Goal: Task Accomplishment & Management: Complete application form

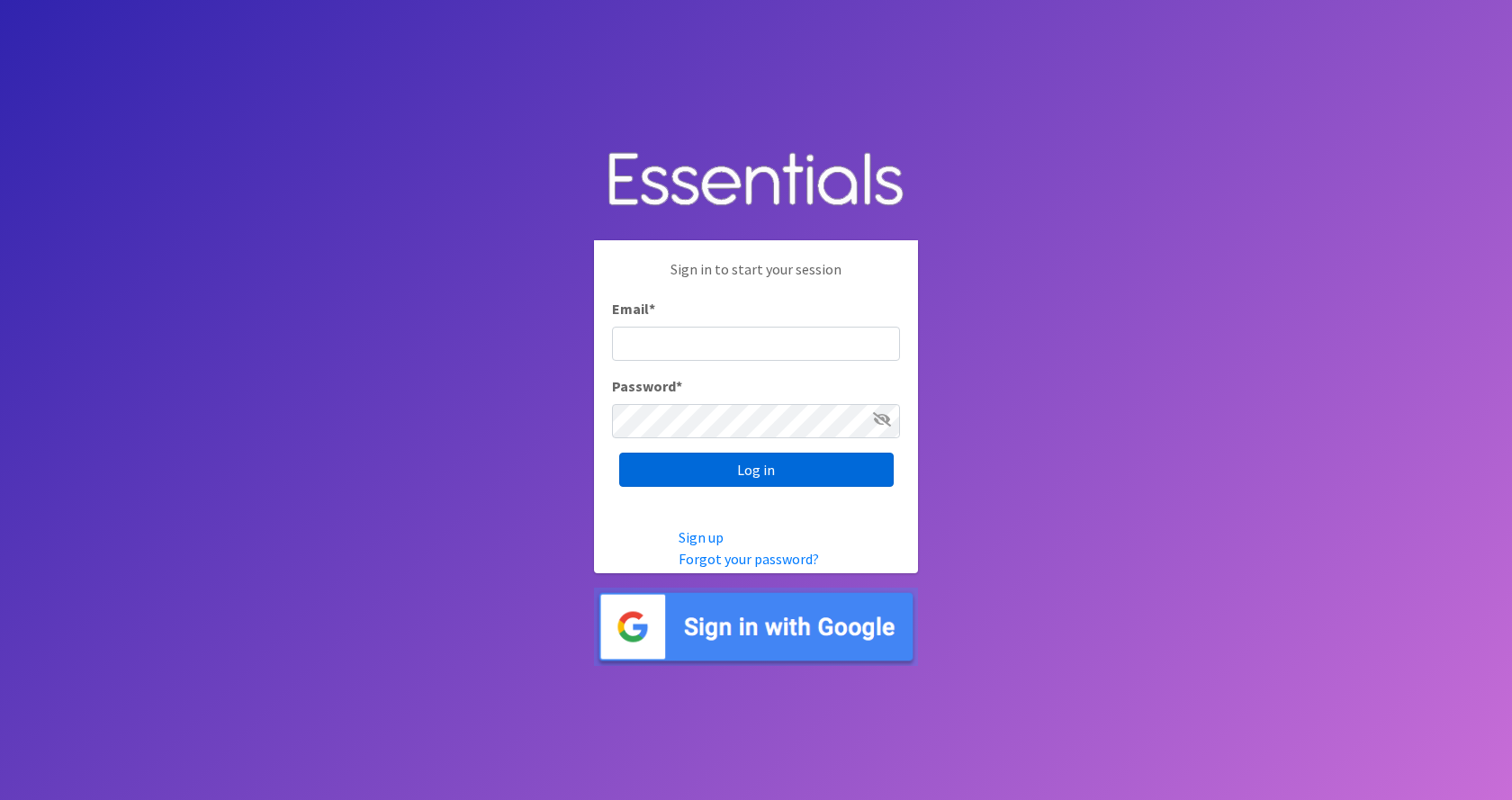
type input "[PERSON_NAME][EMAIL_ADDRESS][PERSON_NAME][DOMAIN_NAME]"
click at [740, 471] on input "Log in" at bounding box center [756, 469] width 274 height 34
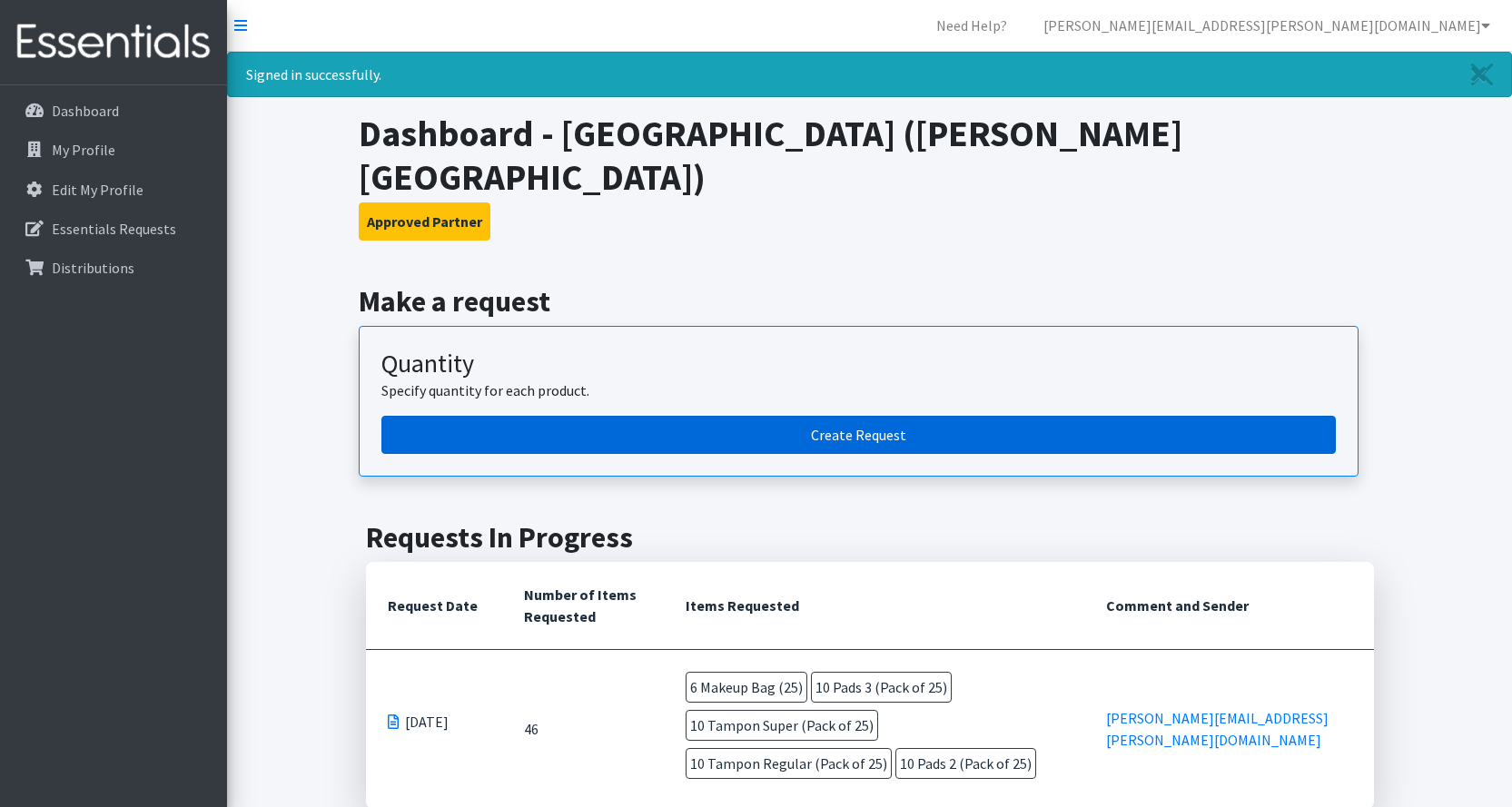
click at [851, 416] on link "Create Request" at bounding box center [858, 434] width 955 height 38
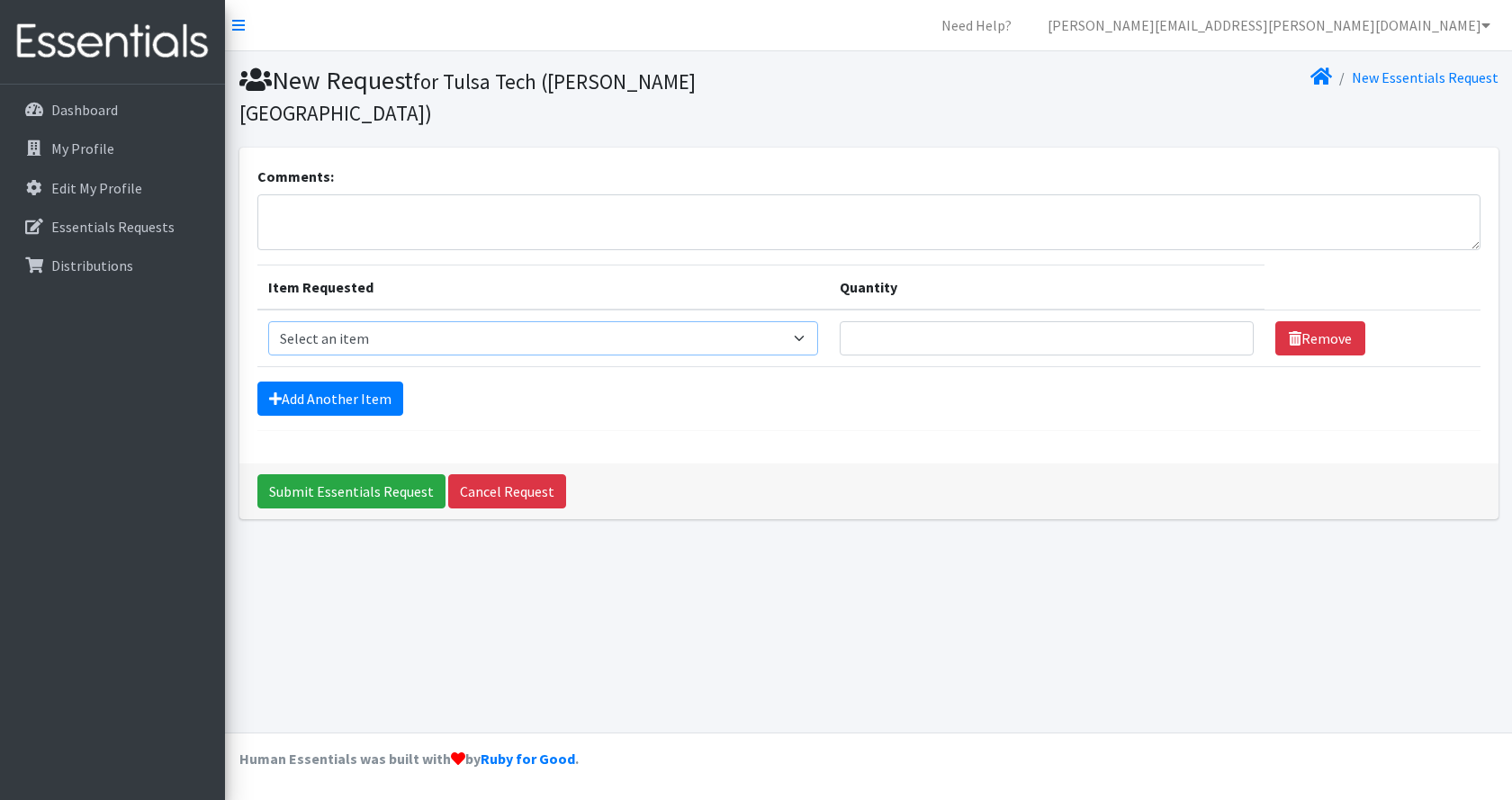
click at [387, 321] on select "Select an item Liners (Pack of 100) Makeup Bag (25) Pads 1 (Pack of 25) Pads 2 …" at bounding box center [542, 338] width 550 height 34
select select "13585"
click at [268, 321] on select "Select an item Liners (Pack of 100) Makeup Bag (25) Pads 1 (Pack of 25) Pads 2 …" at bounding box center [542, 338] width 550 height 34
click at [1225, 321] on input "1" at bounding box center [1047, 338] width 415 height 34
click at [1225, 321] on input "2" at bounding box center [1047, 338] width 415 height 34
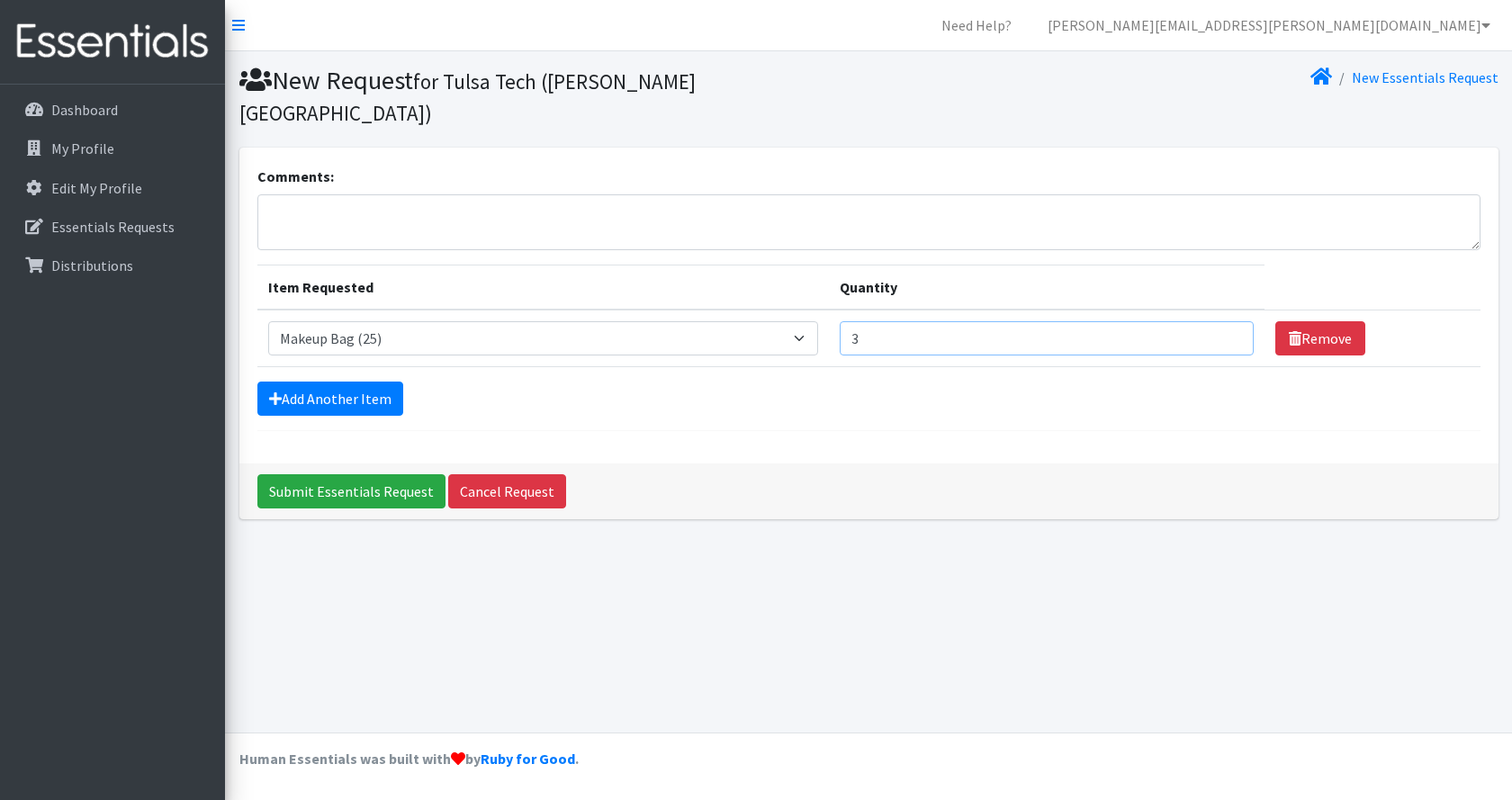
click at [1225, 321] on input "3" at bounding box center [1047, 338] width 415 height 34
type input "4"
click at [1225, 321] on input "4" at bounding box center [1047, 338] width 415 height 34
click at [339, 382] on link "Add Another Item" at bounding box center [330, 398] width 146 height 34
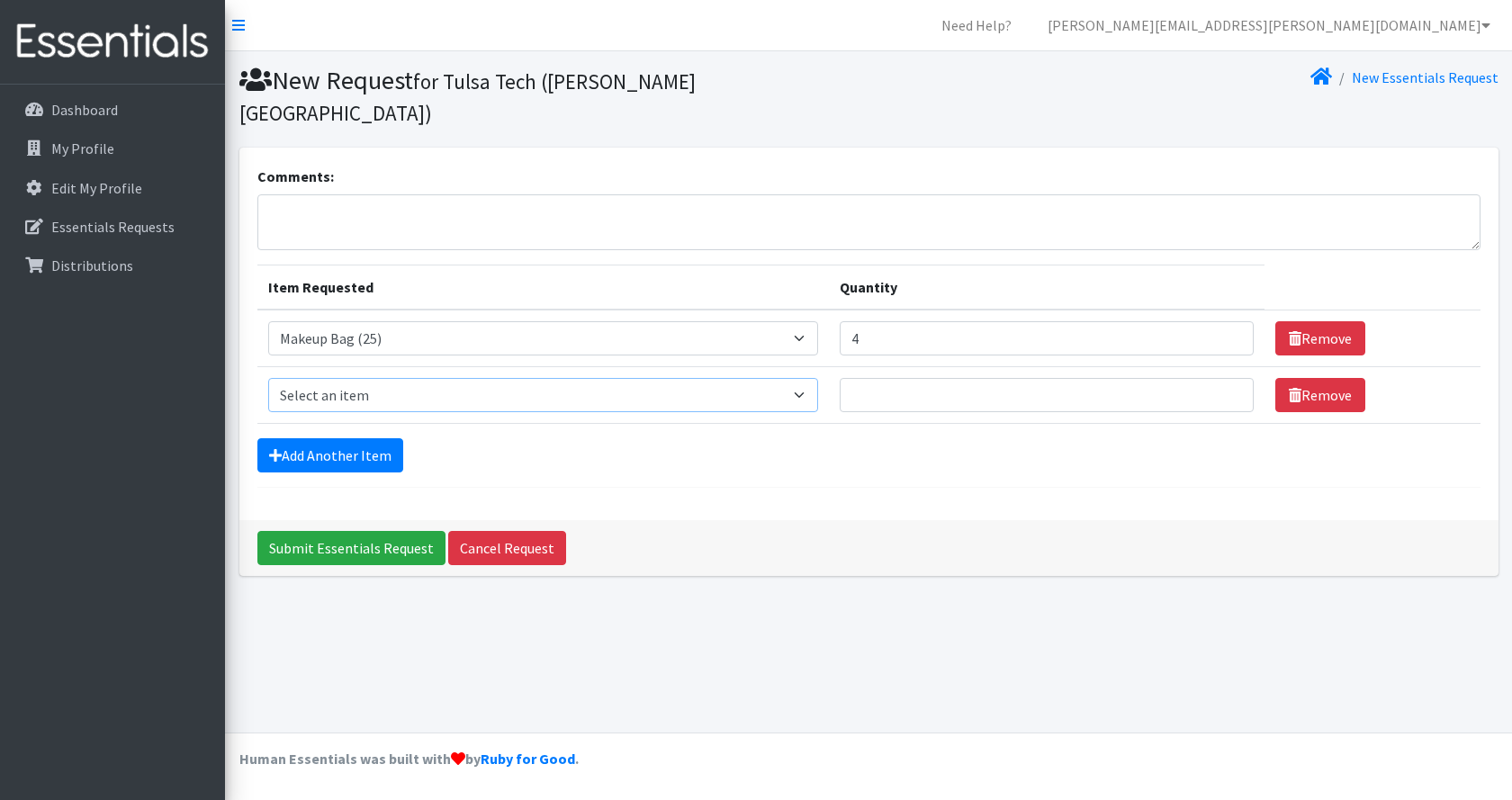
click at [342, 378] on select "Select an item Liners (Pack of 100) Makeup Bag (25) Pads 1 (Pack of 25) Pads 2 …" at bounding box center [542, 394] width 550 height 34
select select "13532"
click at [268, 378] on select "Select an item Liners (Pack of 100) Makeup Bag (25) Pads 1 (Pack of 25) Pads 2 …" at bounding box center [542, 394] width 550 height 34
click at [1227, 378] on input "1" at bounding box center [1047, 394] width 415 height 34
click at [1227, 378] on input "2" at bounding box center [1047, 394] width 415 height 34
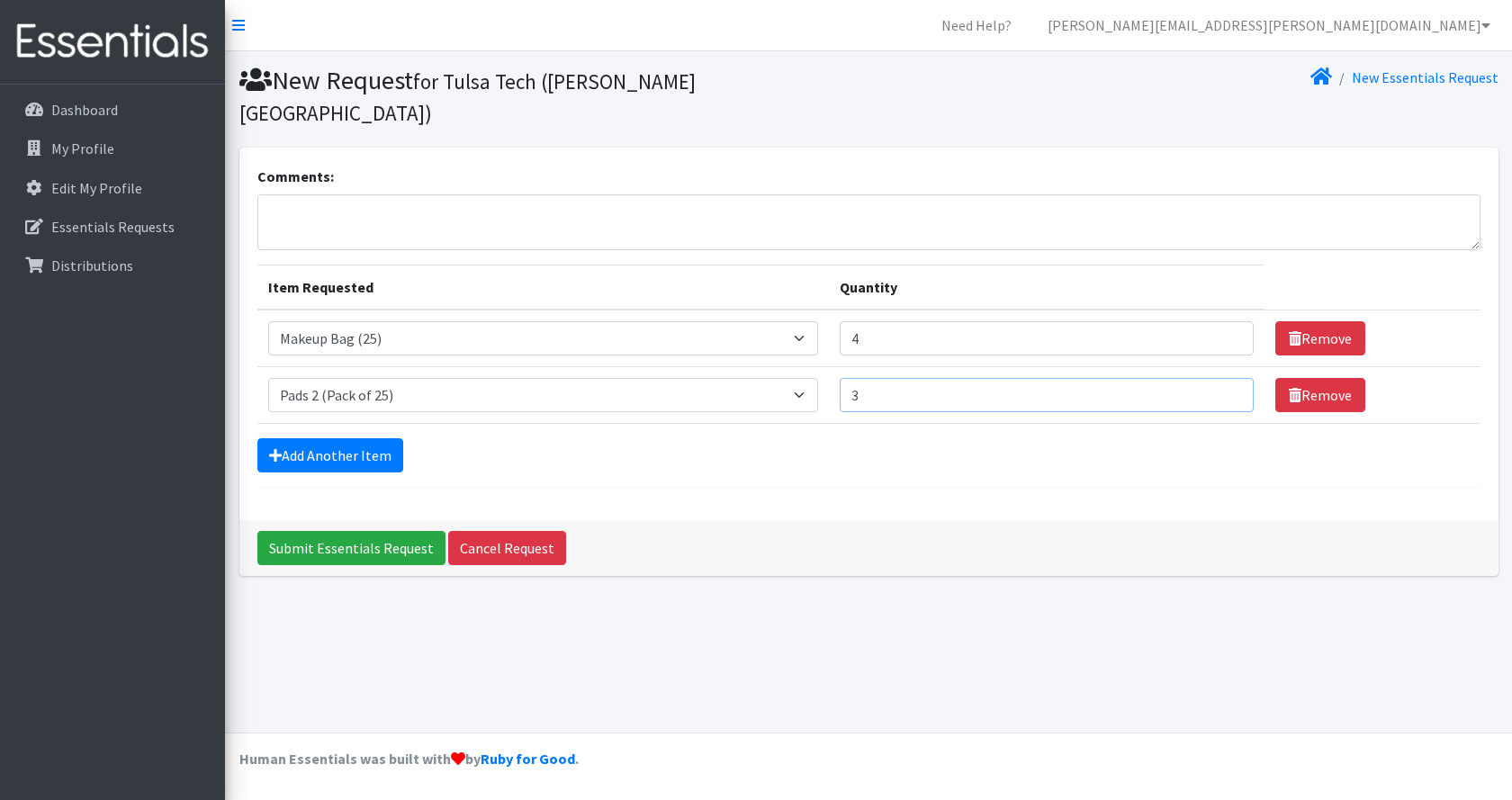
click at [1227, 378] on input "3" at bounding box center [1047, 394] width 415 height 34
click at [1227, 378] on input "4" at bounding box center [1047, 394] width 415 height 34
click at [1227, 378] on input "5" at bounding box center [1047, 394] width 415 height 34
type input "6"
click at [1227, 378] on input "6" at bounding box center [1047, 394] width 415 height 34
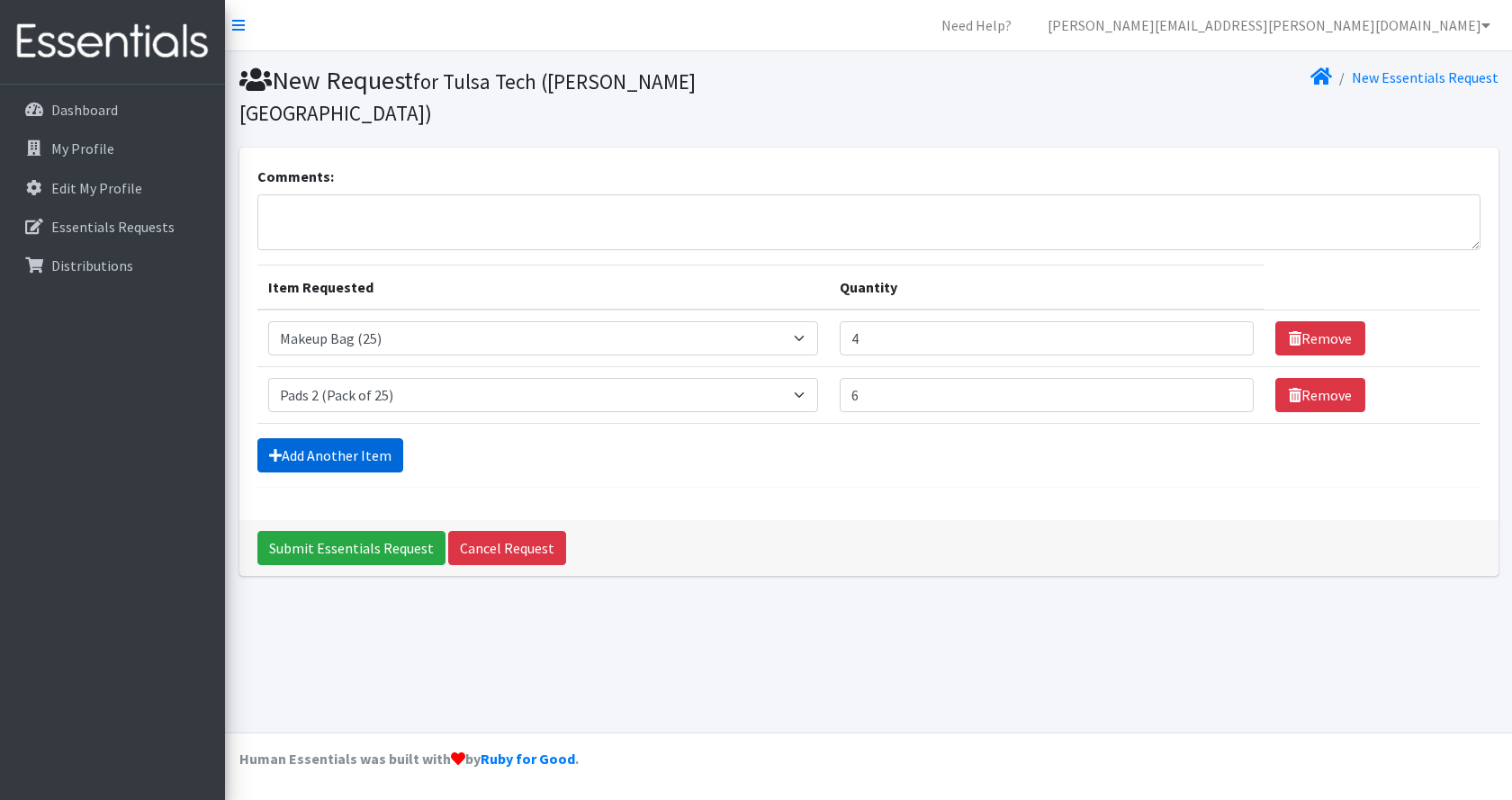
click at [349, 439] on link "Add Another Item" at bounding box center [330, 455] width 146 height 34
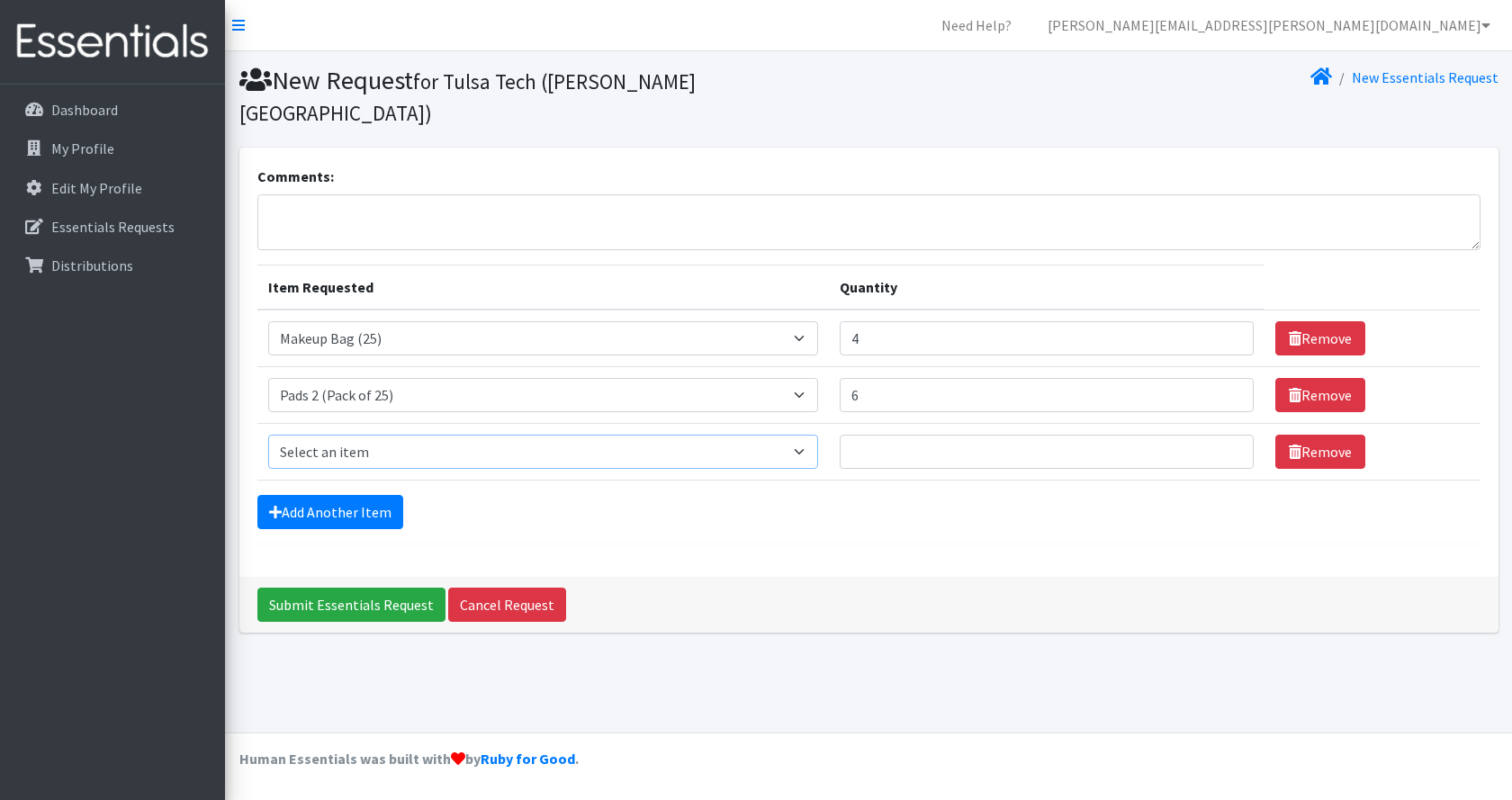
click at [351, 435] on select "Select an item Liners (Pack of 100) Makeup Bag (25) Pads 1 (Pack of 25) Pads 2 …" at bounding box center [542, 451] width 550 height 34
select select "13530"
click at [268, 435] on select "Select an item Liners (Pack of 100) Makeup Bag (25) Pads 1 (Pack of 25) Pads 2 …" at bounding box center [542, 451] width 550 height 34
click at [1228, 435] on input "1" at bounding box center [1047, 451] width 415 height 34
click at [1228, 435] on input "2" at bounding box center [1047, 451] width 415 height 34
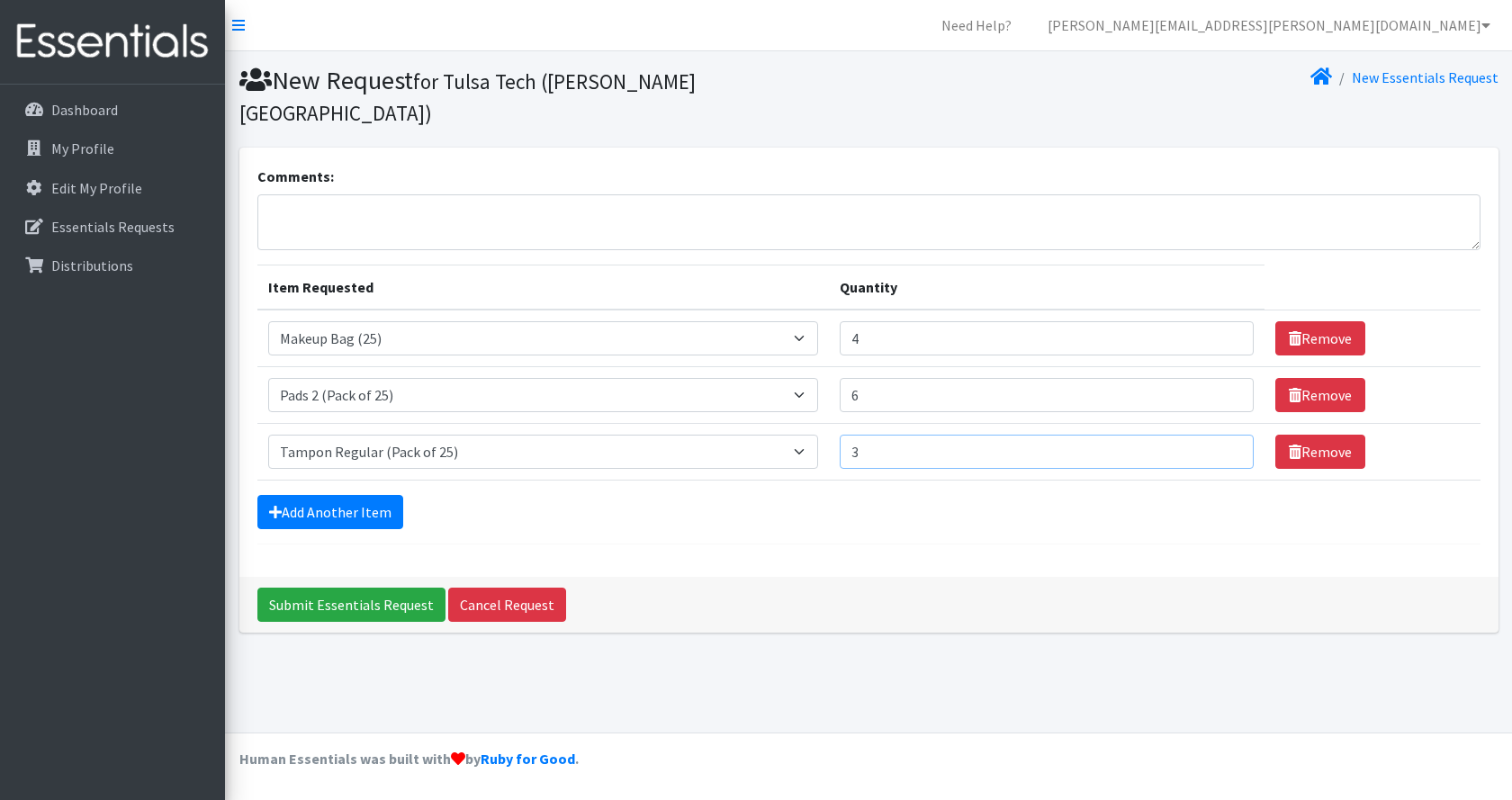
click at [1228, 435] on input "3" at bounding box center [1047, 451] width 415 height 34
click at [1228, 435] on input "4" at bounding box center [1047, 451] width 415 height 34
click at [1228, 435] on input "5" at bounding box center [1047, 451] width 415 height 34
type input "6"
click at [1228, 435] on input "6" at bounding box center [1047, 451] width 415 height 34
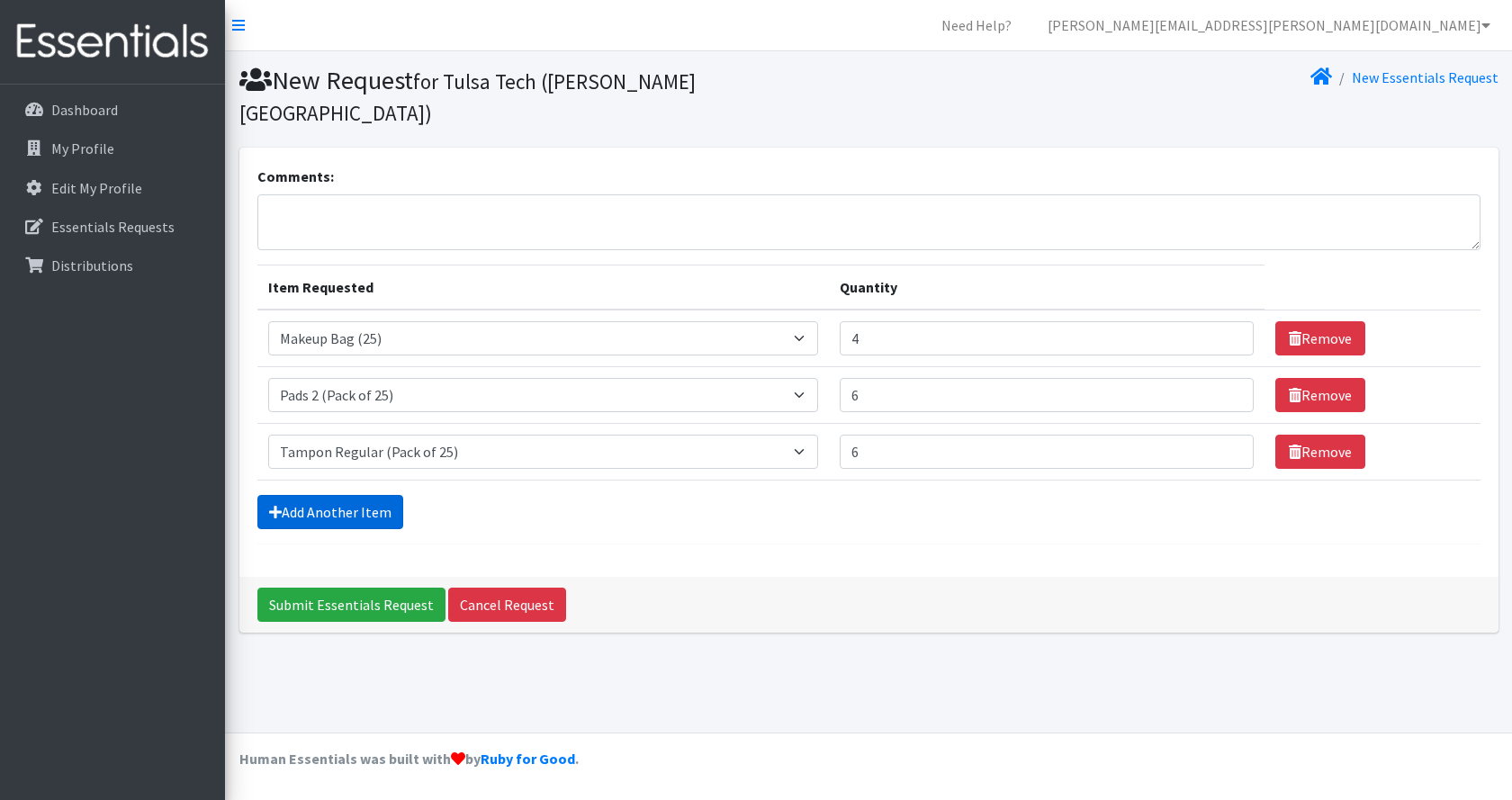
click at [331, 495] on link "Add Another Item" at bounding box center [330, 512] width 146 height 34
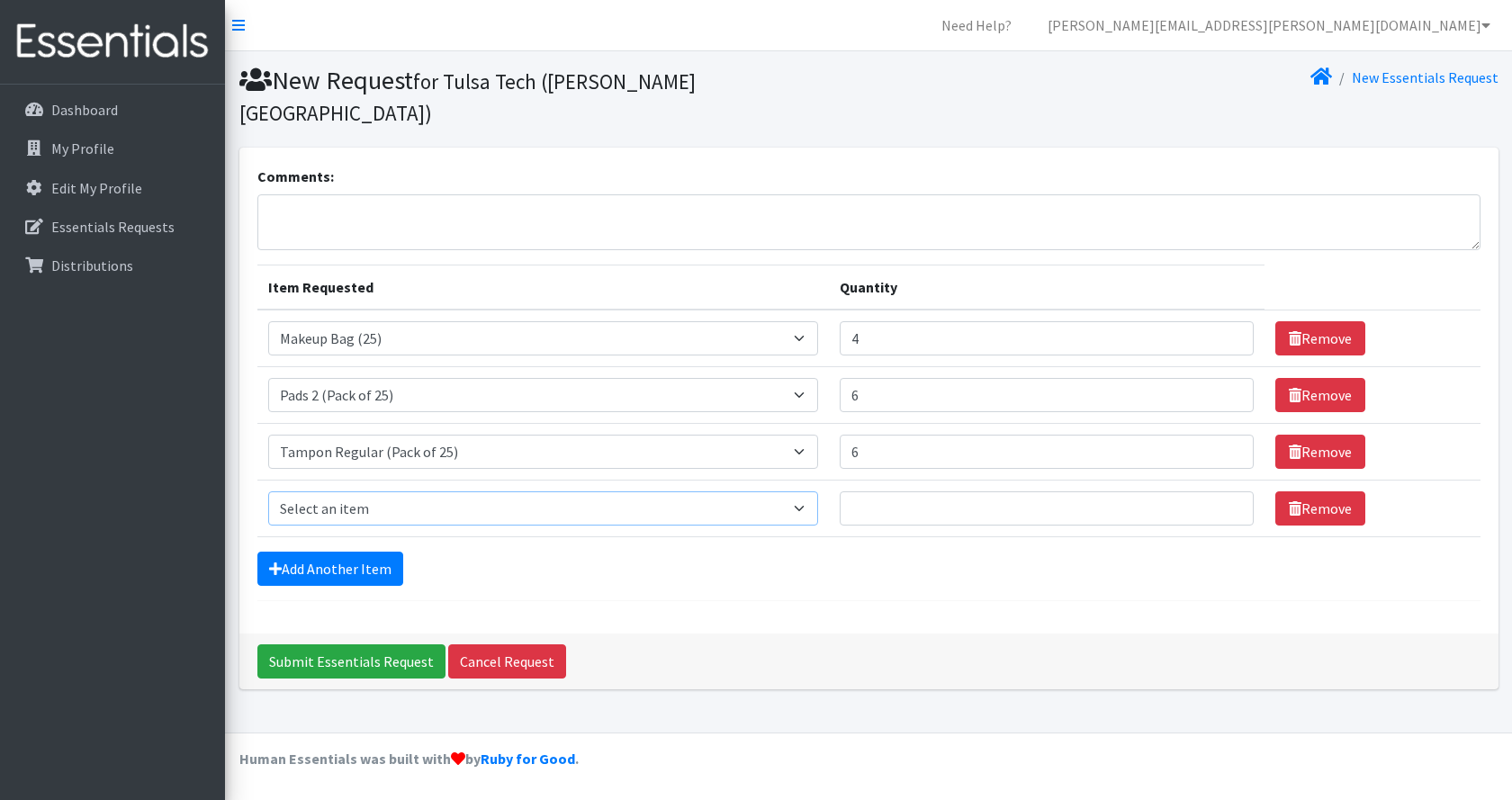
click at [319, 492] on select "Select an item Liners (Pack of 100) Makeup Bag (25) Pads 1 (Pack of 25) Pads 2 …" at bounding box center [542, 508] width 550 height 34
select select "13534"
click at [268, 492] on select "Select an item Liners (Pack of 100) Makeup Bag (25) Pads 1 (Pack of 25) Pads 2 …" at bounding box center [542, 508] width 550 height 34
click at [1227, 492] on input "1" at bounding box center [1047, 508] width 415 height 34
click at [1227, 492] on input "2" at bounding box center [1047, 508] width 415 height 34
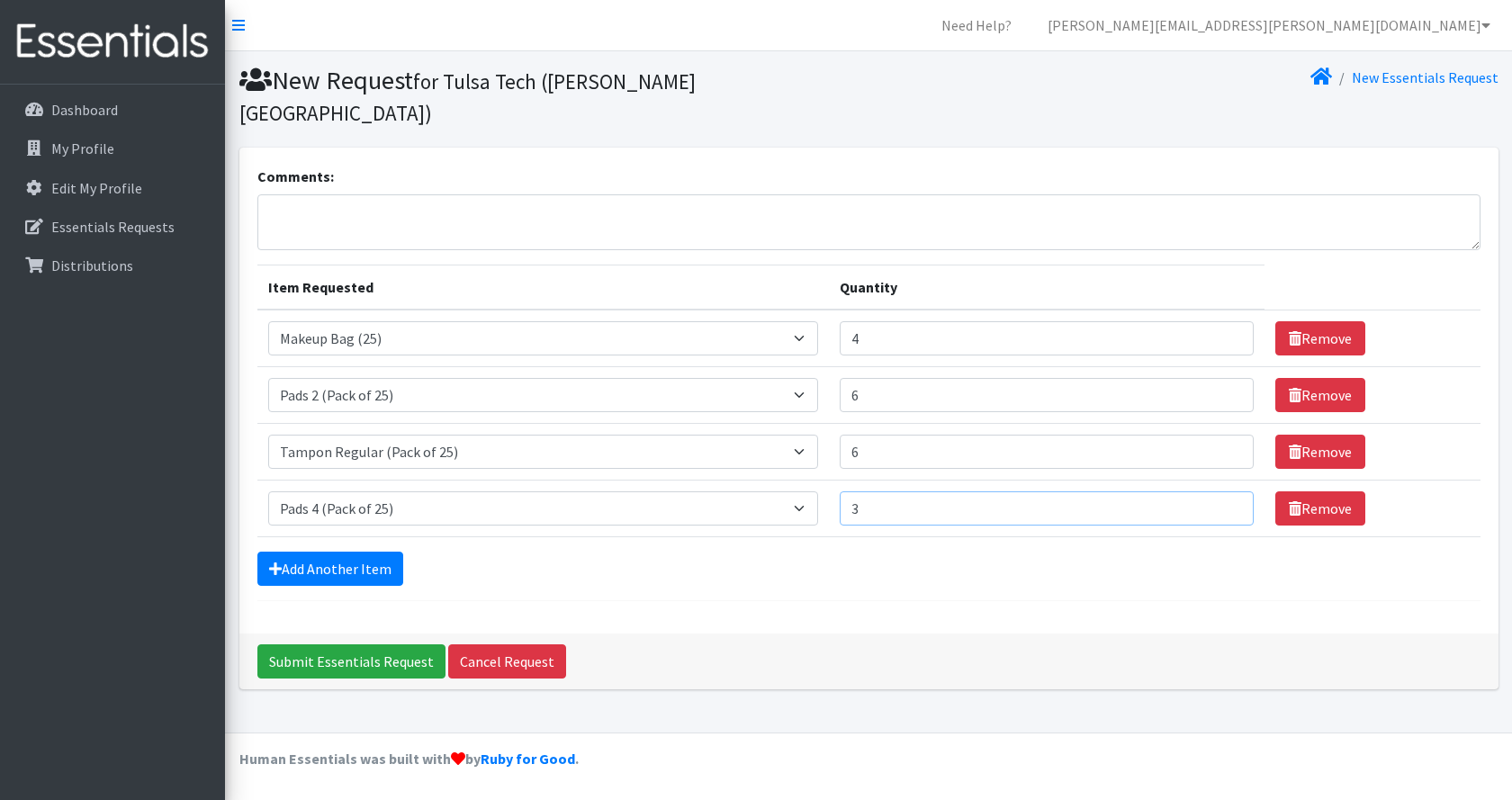
click at [1227, 492] on input "3" at bounding box center [1047, 508] width 415 height 34
click at [1227, 492] on input "4" at bounding box center [1047, 508] width 415 height 34
click at [1227, 492] on input "5" at bounding box center [1047, 508] width 415 height 34
type input "6"
click at [1227, 492] on input "6" at bounding box center [1047, 508] width 415 height 34
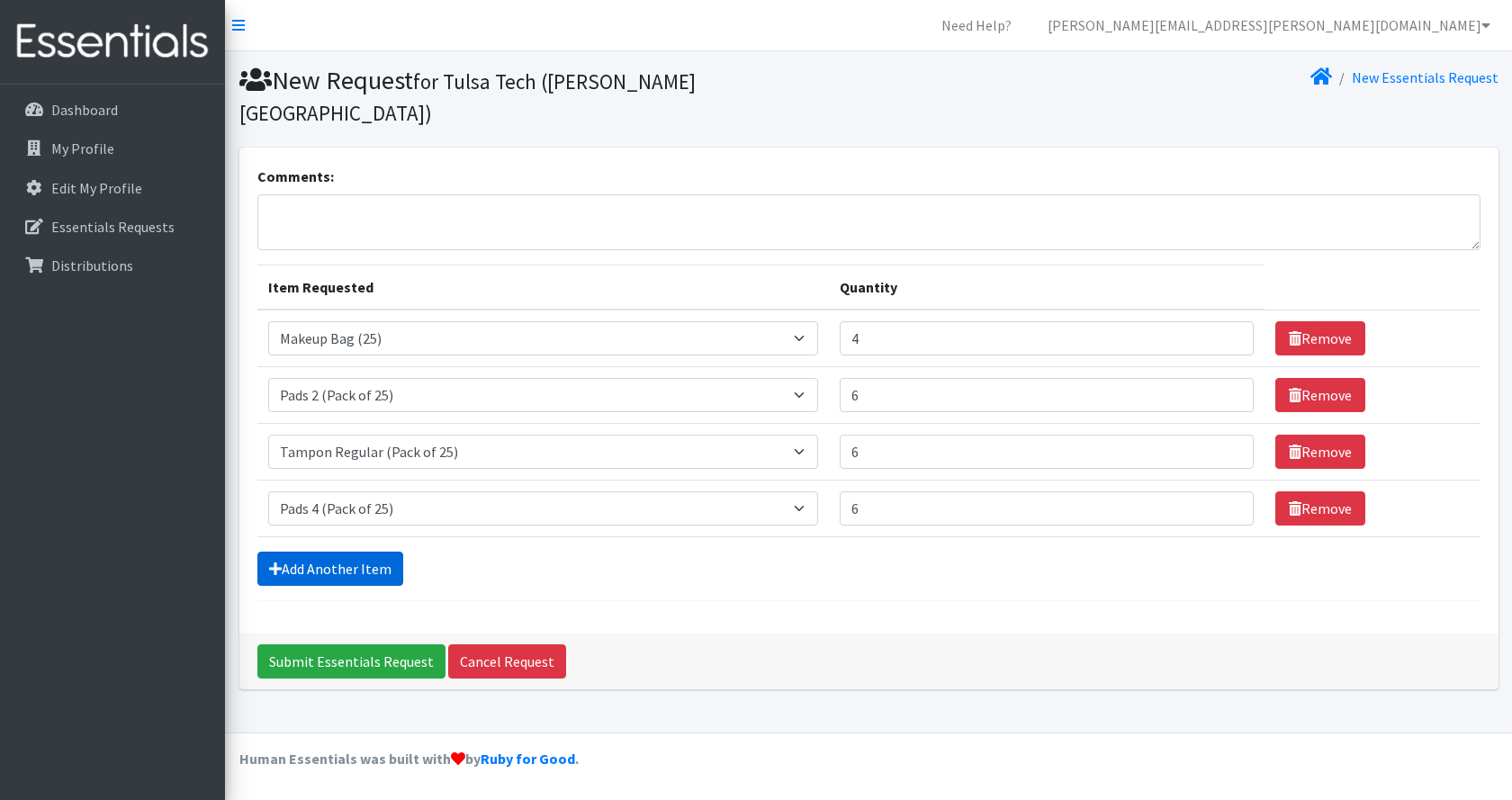
click at [348, 551] on link "Add Another Item" at bounding box center [330, 568] width 146 height 34
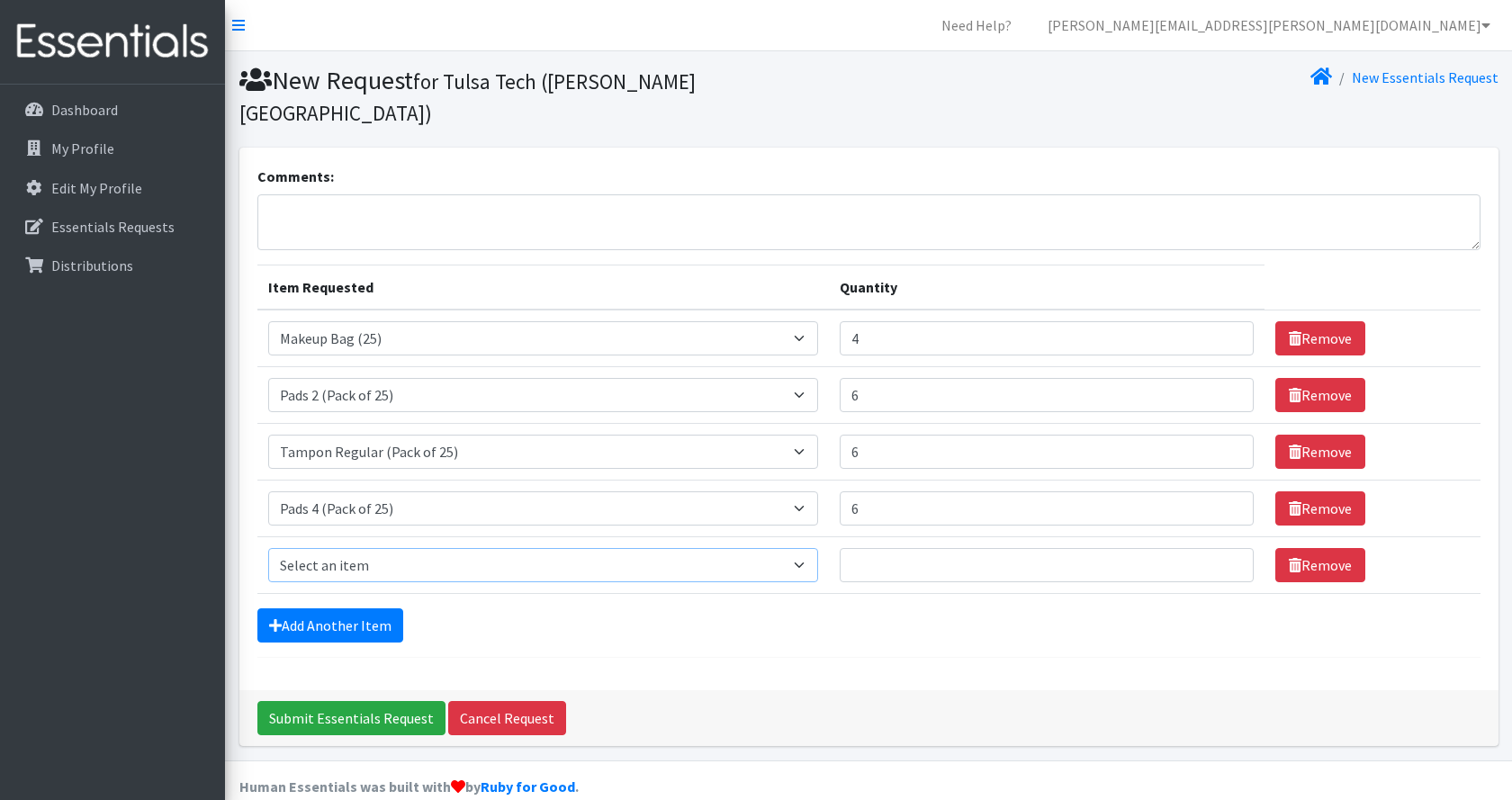
click at [335, 548] on select "Select an item Liners (Pack of 100) Makeup Bag (25) Pads 1 (Pack of 25) Pads 2 …" at bounding box center [542, 564] width 550 height 34
select select "13531"
click at [268, 548] on select "Select an item Liners (Pack of 100) Makeup Bag (25) Pads 1 (Pack of 25) Pads 2 …" at bounding box center [542, 564] width 550 height 34
click at [1221, 548] on input "1" at bounding box center [1047, 564] width 415 height 34
click at [1221, 548] on input "2" at bounding box center [1047, 564] width 415 height 34
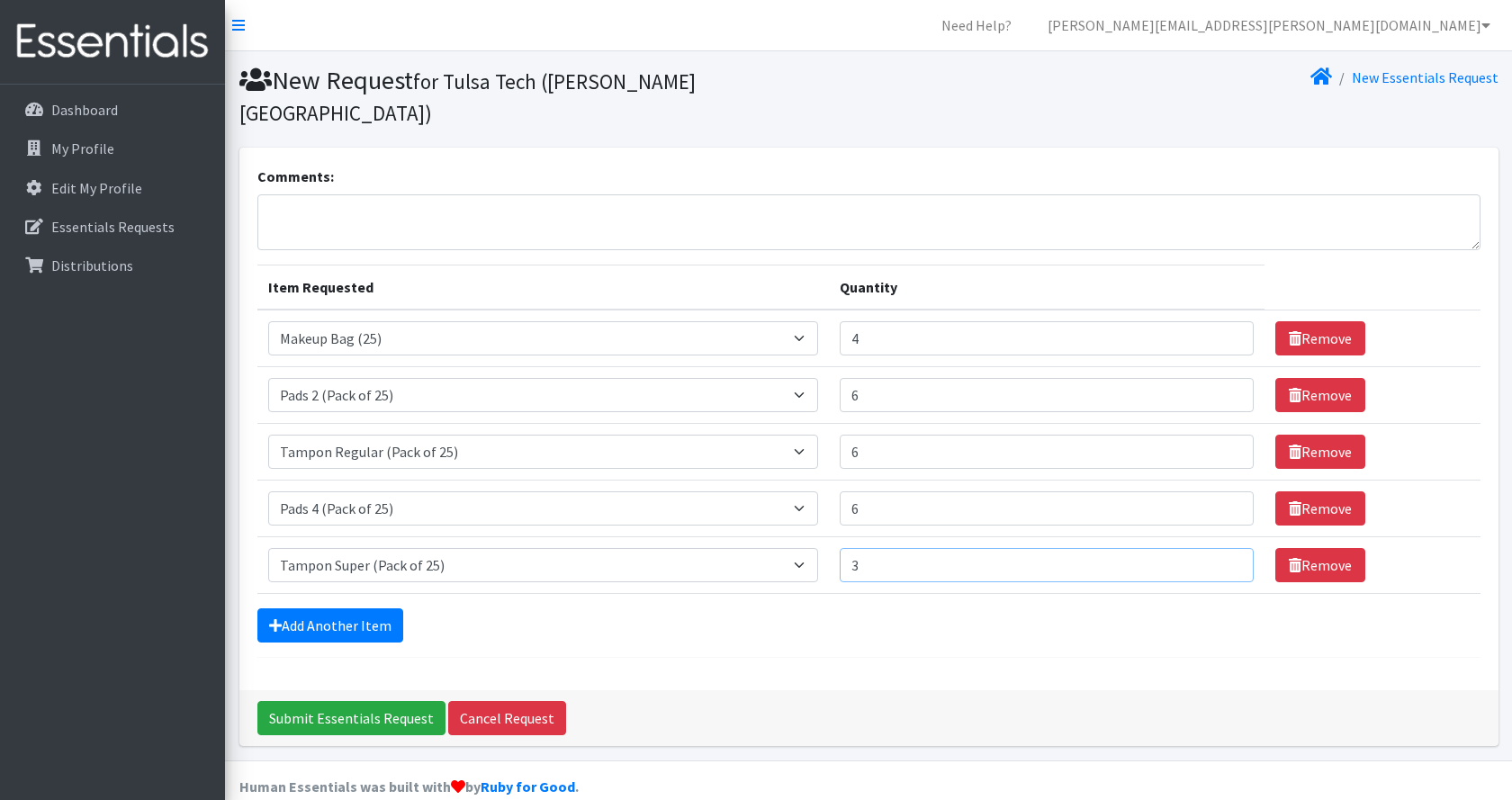
click at [1221, 548] on input "3" at bounding box center [1047, 564] width 415 height 34
click at [1221, 548] on input "4" at bounding box center [1047, 564] width 415 height 34
click at [1221, 548] on input "5" at bounding box center [1047, 564] width 415 height 34
type input "6"
click at [1221, 548] on input "6" at bounding box center [1047, 564] width 415 height 34
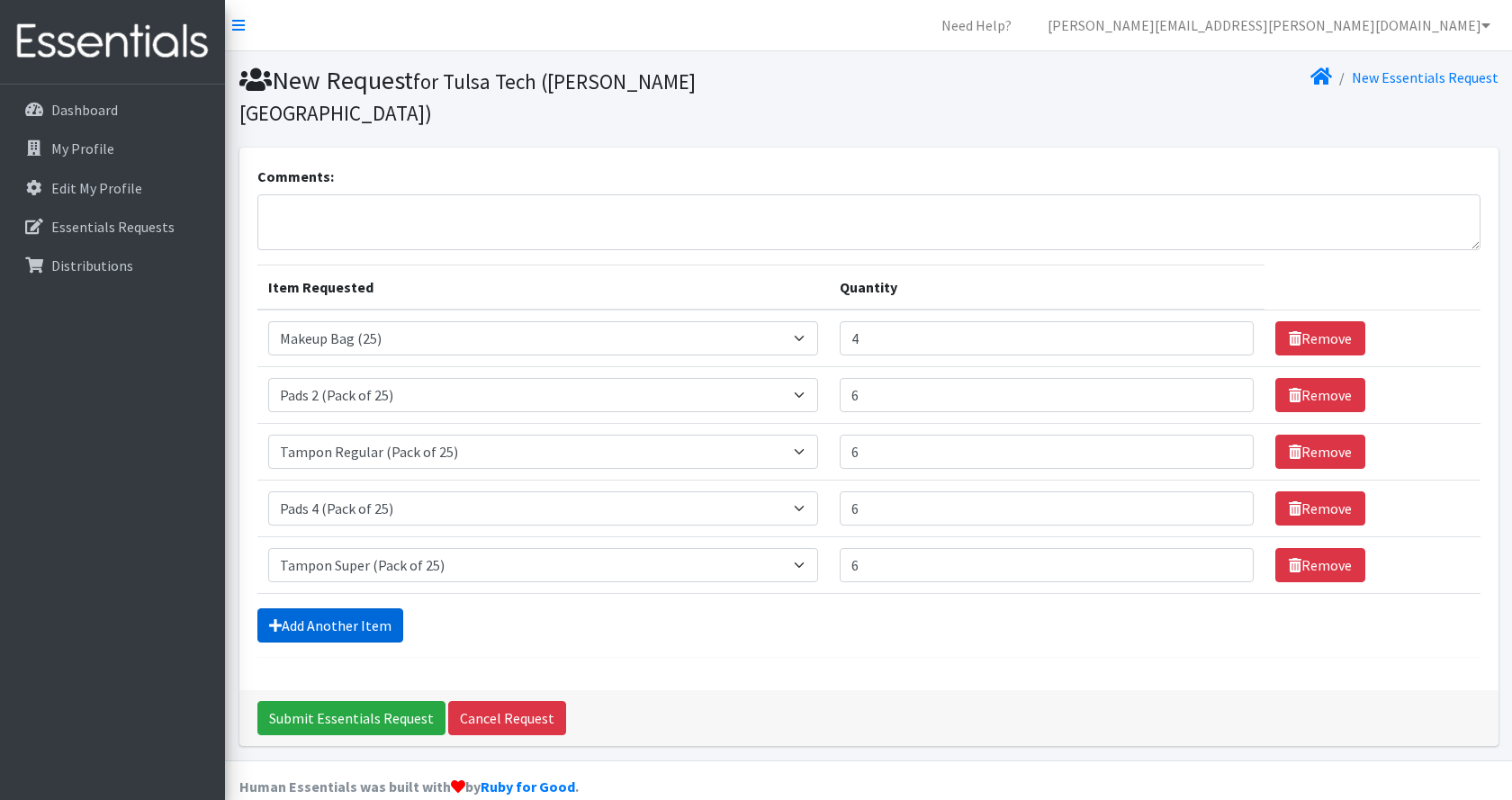
click at [366, 608] on link "Add Another Item" at bounding box center [330, 625] width 146 height 34
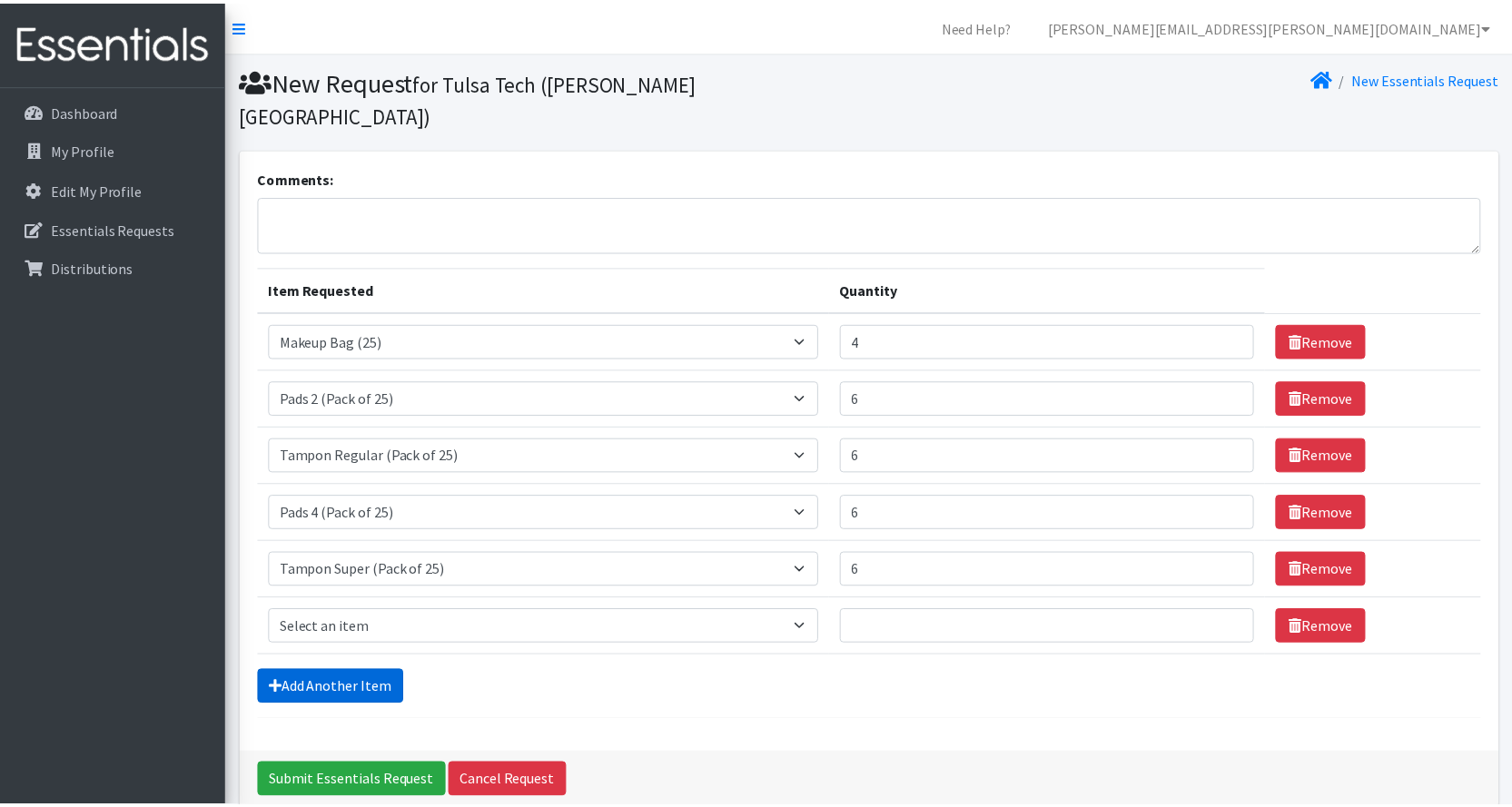
scroll to position [55, 0]
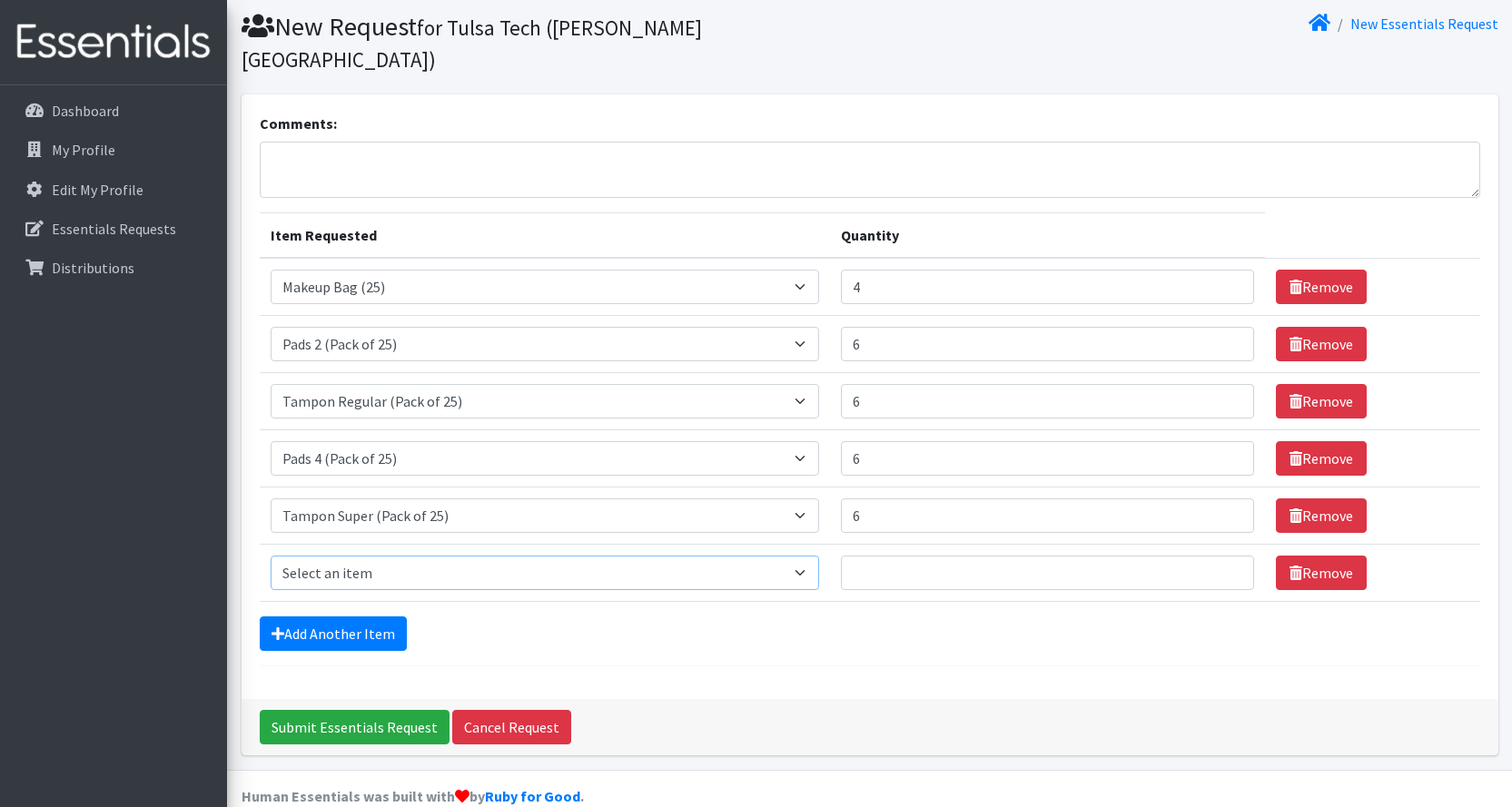
click at [309, 555] on select "Select an item Liners (Pack of 100) Makeup Bag (25) Pads 1 (Pack of 25) Pads 2 …" at bounding box center [544, 572] width 549 height 34
click at [802, 699] on div "Submit Essentials Request Cancel Request" at bounding box center [870, 726] width 1257 height 56
click at [328, 710] on input "Submit Essentials Request" at bounding box center [355, 726] width 190 height 34
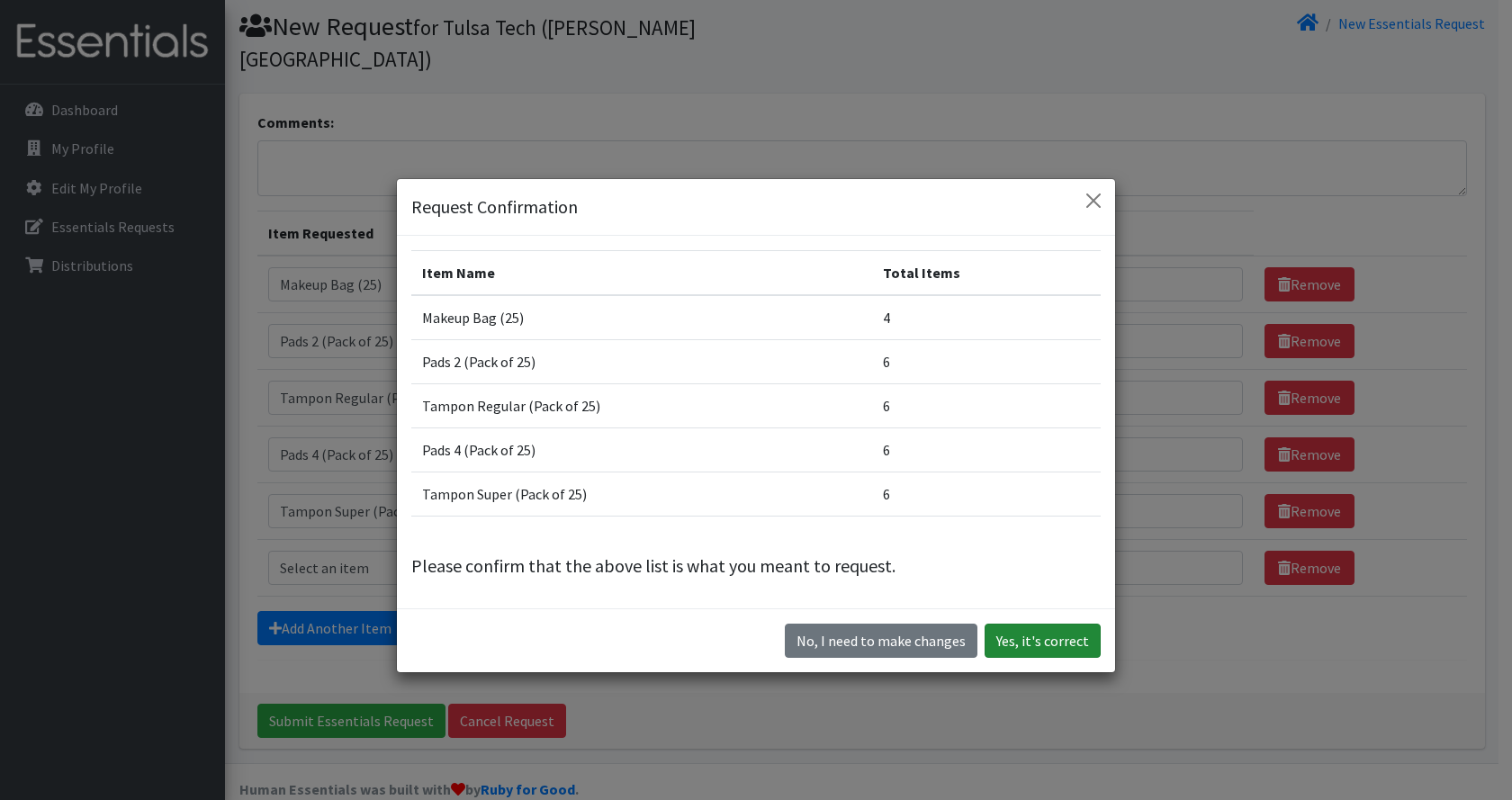
click at [1064, 637] on button "Yes, it's correct" at bounding box center [1042, 640] width 117 height 34
